Goal: Find specific page/section: Find specific page/section

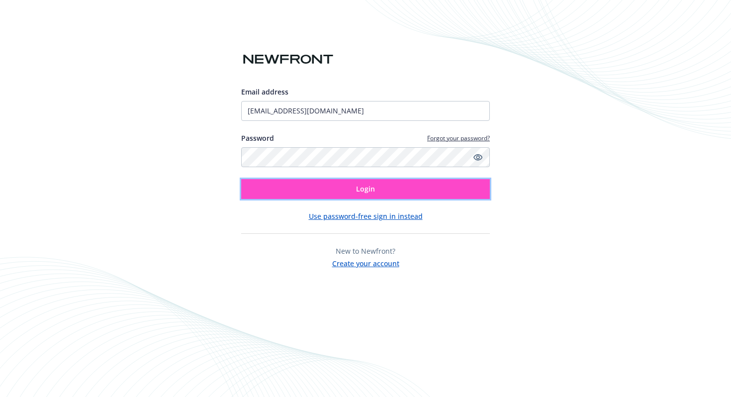
click at [282, 192] on button "Login" at bounding box center [365, 189] width 249 height 20
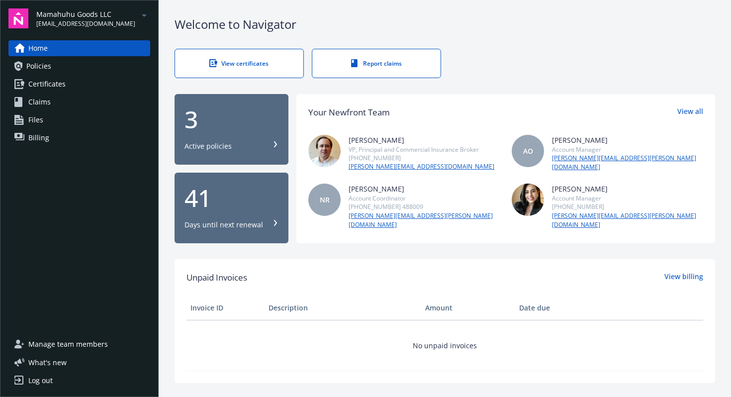
click at [123, 14] on div "Mamahuhu Goods LLC [EMAIL_ADDRESS][DOMAIN_NAME]" at bounding box center [93, 18] width 114 height 19
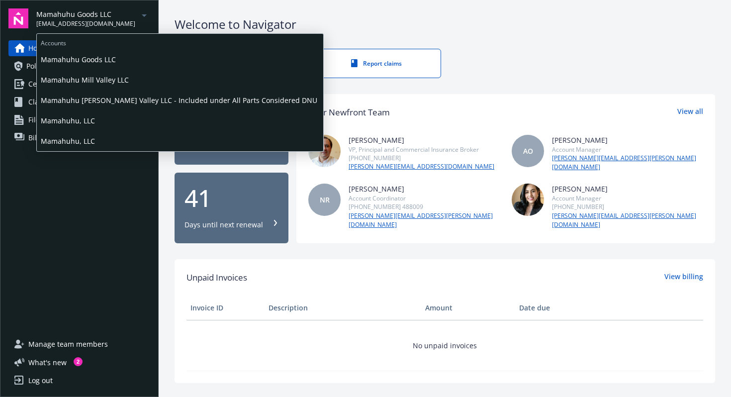
click at [97, 118] on span "Mamahuhu, LLC" at bounding box center [180, 120] width 279 height 20
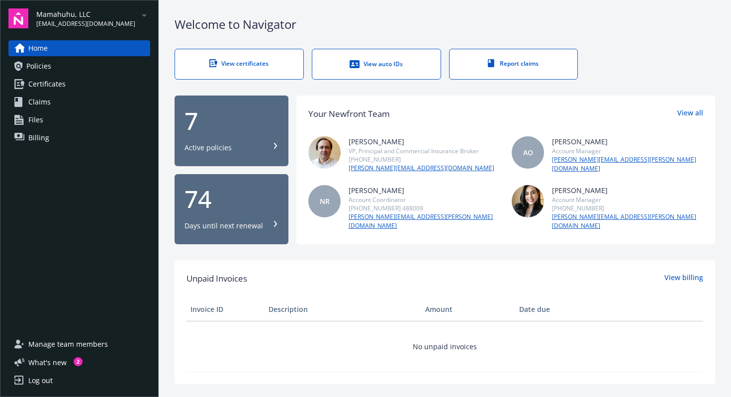
click at [65, 72] on link "Policies" at bounding box center [79, 66] width 142 height 16
